Goal: Navigation & Orientation: Find specific page/section

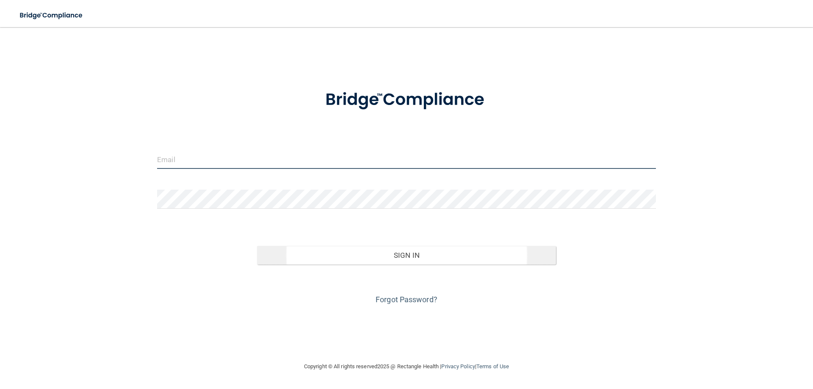
type input "[EMAIL_ADDRESS][DOMAIN_NAME]"
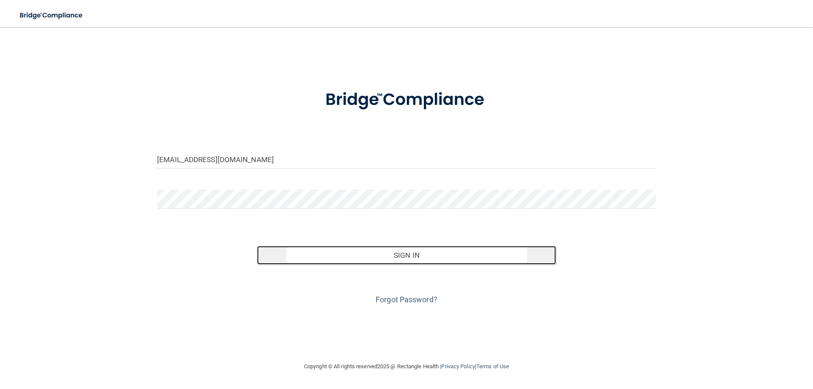
click at [417, 252] on button "Sign In" at bounding box center [406, 255] width 299 height 19
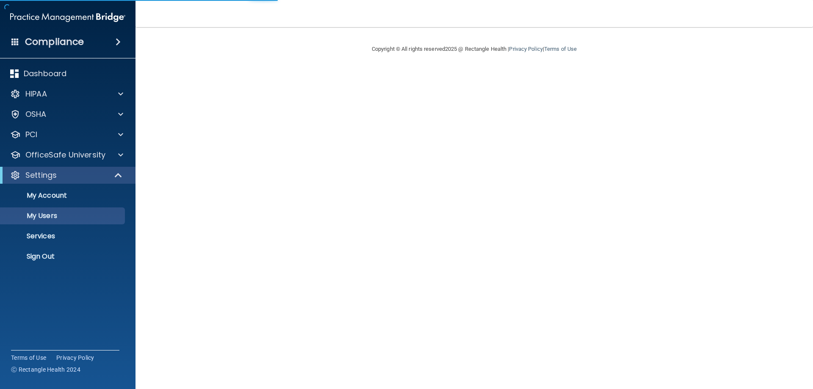
select select "20"
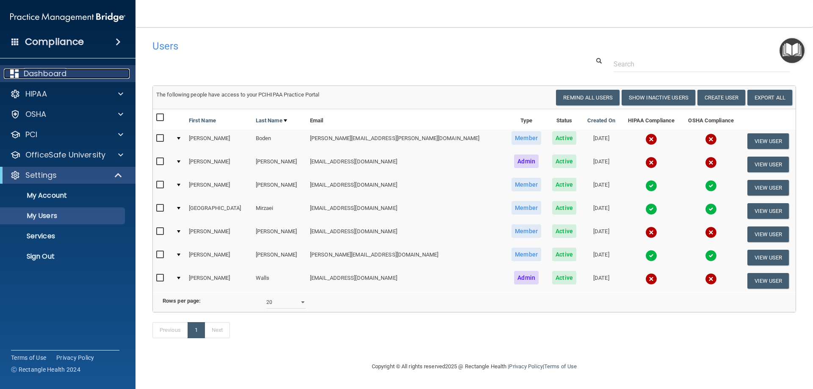
click at [56, 75] on p "Dashboard" at bounding box center [45, 74] width 43 height 10
